Goal: Information Seeking & Learning: Find specific fact

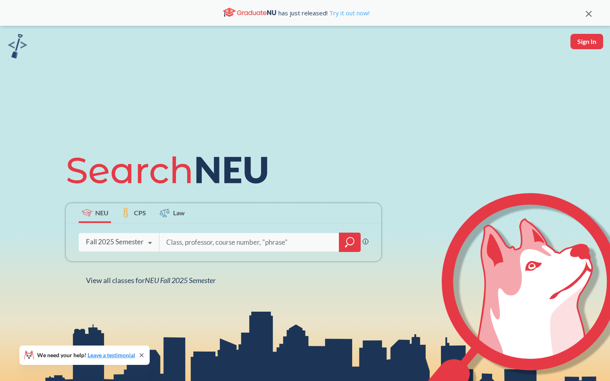
click at [338, 11] on link "Try it out now!" at bounding box center [349, 13] width 42 height 8
click at [206, 241] on input "search" at bounding box center [250, 242] width 168 height 17
type input "Auroop Ganguly"
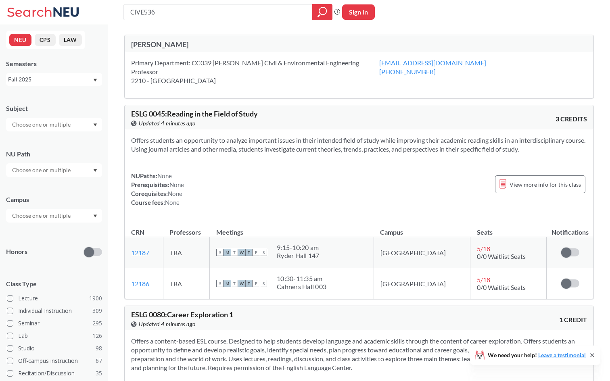
type input "CIVE5363"
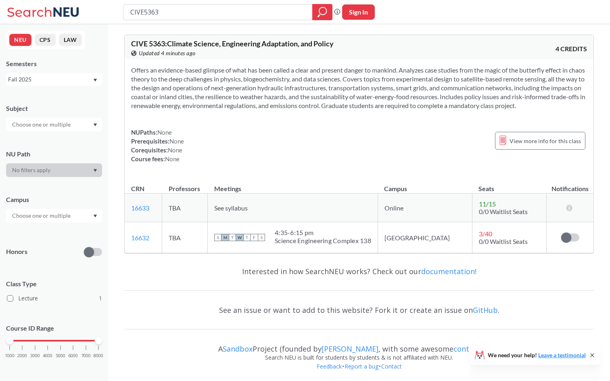
scroll to position [2, 0]
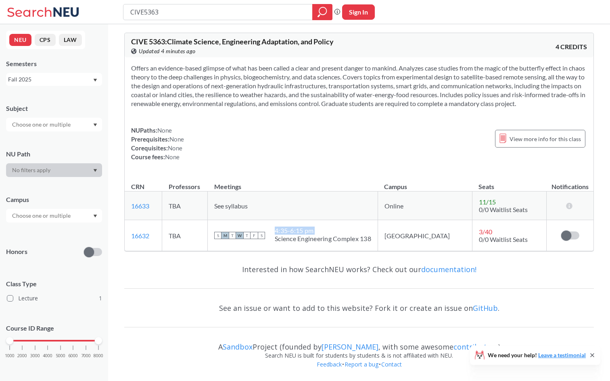
drag, startPoint x: 394, startPoint y: 241, endPoint x: 297, endPoint y: 241, distance: 97.7
click at [297, 241] on td "S M T W T F S 4:35 - 6:15 pm Science Engineering Complex 138" at bounding box center [293, 235] width 170 height 31
copy div "4:35 - 6:15 pm"
click at [206, 201] on td "TBA" at bounding box center [185, 206] width 46 height 29
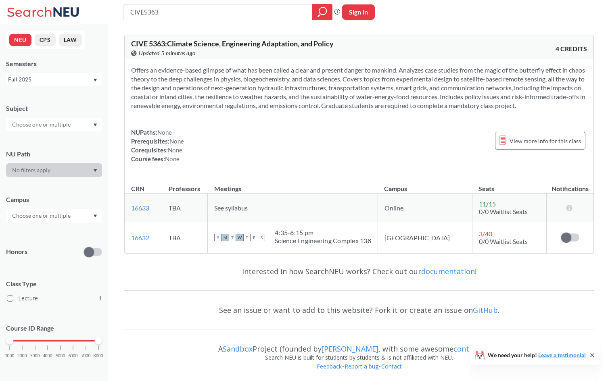
click at [368, 344] on div "A Sandbox Project (founded by Ryan Hughes , with some awesome contributors )" at bounding box center [359, 345] width 470 height 16
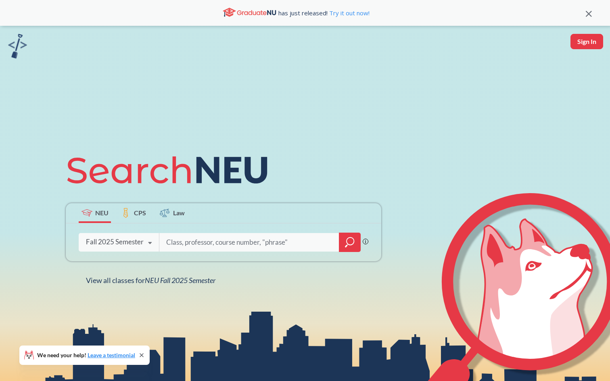
click at [177, 246] on input "search" at bounding box center [250, 242] width 168 height 17
type input "Auroop ganguly"
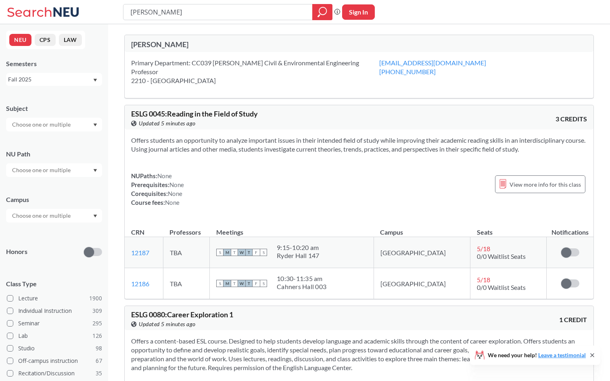
click at [54, 126] on input "text" at bounding box center [42, 125] width 68 height 10
click at [58, 104] on div "Subject" at bounding box center [54, 108] width 96 height 9
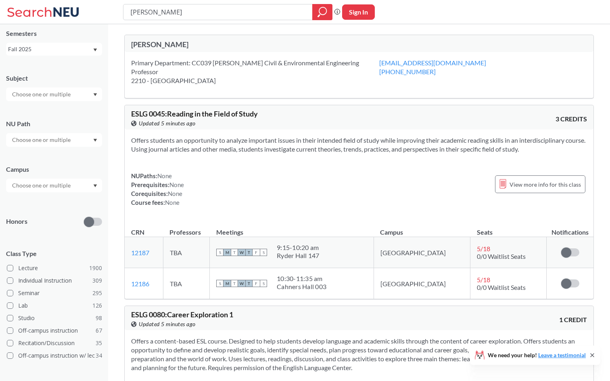
scroll to position [34, 0]
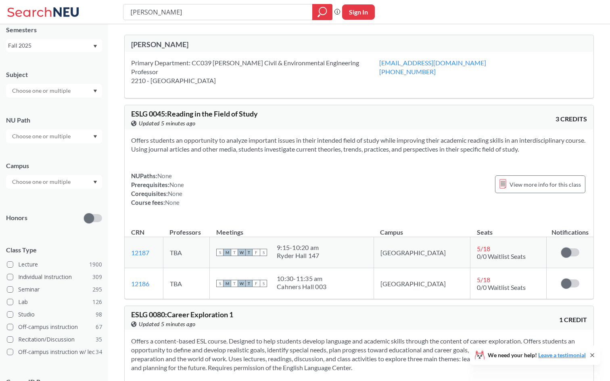
click at [65, 181] on input "text" at bounding box center [42, 182] width 68 height 10
click at [63, 201] on div "Boston ( 2059 )" at bounding box center [55, 200] width 91 height 9
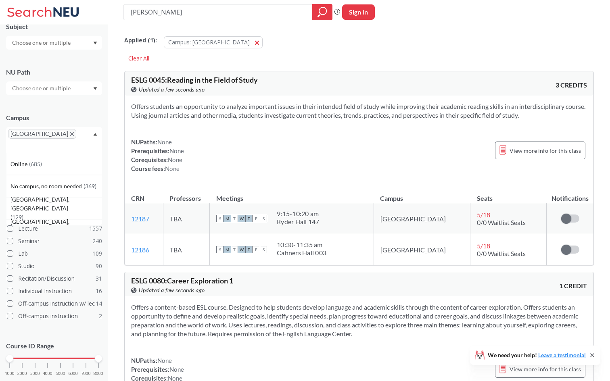
click at [201, 12] on input "Auroop ganguly" at bounding box center [218, 12] width 177 height 14
click at [318, 17] on icon "magnifying glass" at bounding box center [323, 11] width 10 height 11
click at [318, 12] on icon "magnifying glass" at bounding box center [323, 11] width 10 height 11
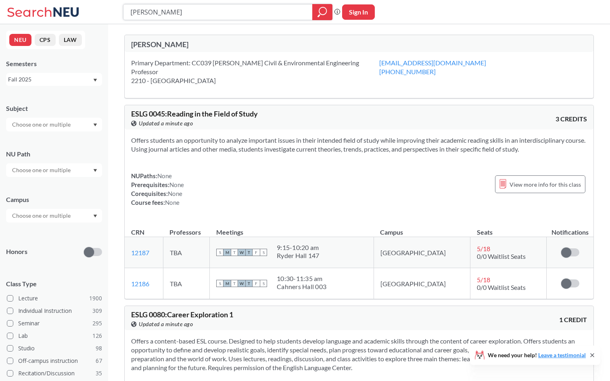
click at [186, 17] on input "Auroop ganguly" at bounding box center [218, 12] width 177 height 14
type input "Auroop ganguly isec"
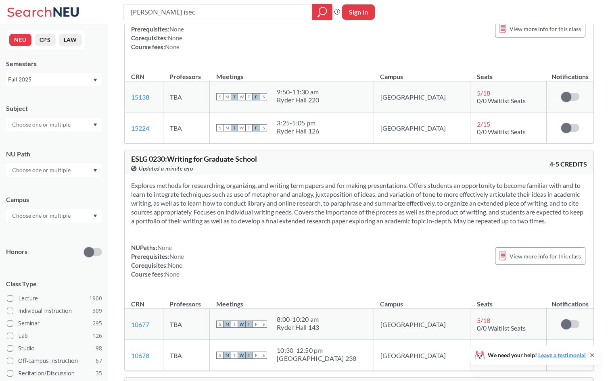
scroll to position [1153, 0]
